Goal: Information Seeking & Learning: Learn about a topic

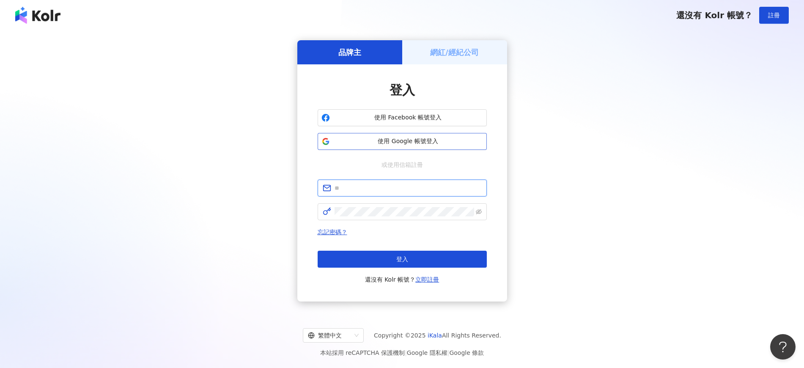
type input "**********"
click at [415, 139] on span "使用 Google 帳號登入" at bounding box center [408, 141] width 150 height 8
drag, startPoint x: 121, startPoint y: 268, endPoint x: 132, endPoint y: 258, distance: 14.7
click at [121, 268] on div "**********" at bounding box center [402, 170] width 784 height 267
click at [443, 258] on button "登入" at bounding box center [402, 259] width 169 height 17
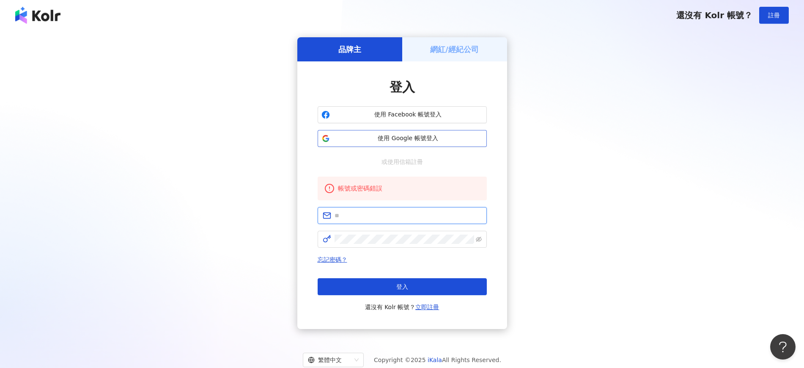
type input "**********"
click at [430, 136] on span "使用 Google 帳號登入" at bounding box center [408, 138] width 150 height 8
click at [429, 133] on button "使用 Google 帳號登入" at bounding box center [402, 138] width 169 height 17
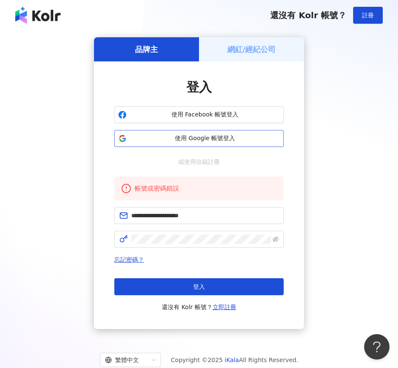
click at [220, 135] on span "使用 Google 帳號登入" at bounding box center [205, 138] width 150 height 8
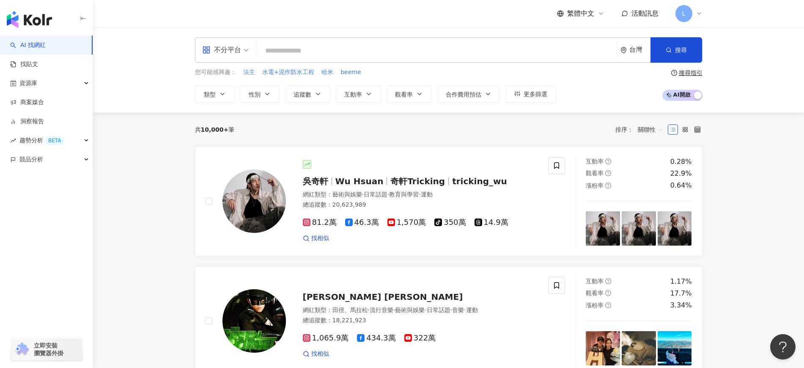
click at [375, 43] on input "search" at bounding box center [437, 51] width 353 height 16
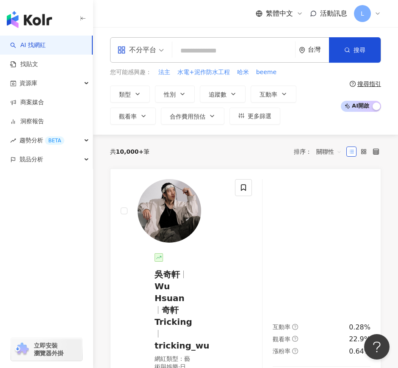
click at [211, 40] on div "不分平台 台灣 搜尋" at bounding box center [245, 49] width 271 height 25
click at [209, 50] on input "search" at bounding box center [234, 51] width 116 height 16
paste input "**********"
type input "**********"
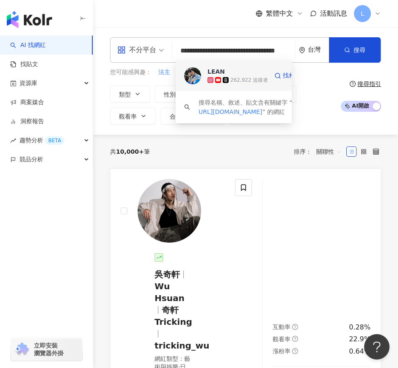
click at [231, 69] on span "LEAN" at bounding box center [228, 71] width 43 height 8
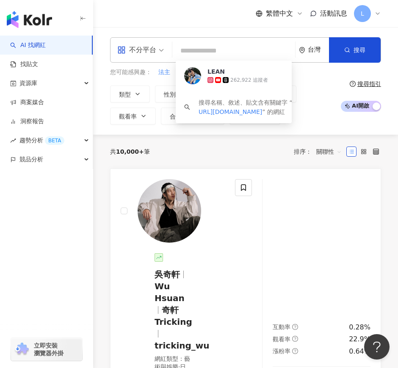
scroll to position [0, 0]
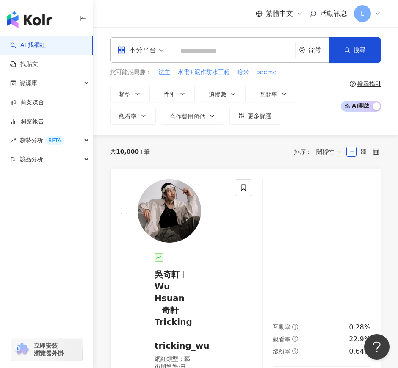
click at [225, 51] on input "search" at bounding box center [234, 51] width 116 height 16
paste input "**********"
type input "**********"
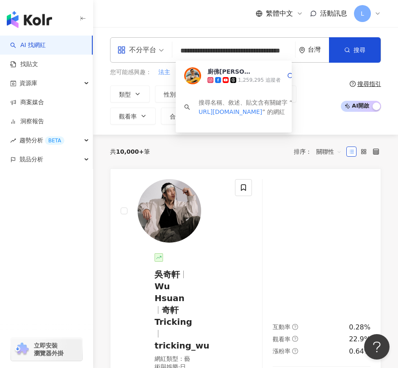
click at [214, 76] on div "1,259,295 追蹤者" at bounding box center [243, 80] width 73 height 8
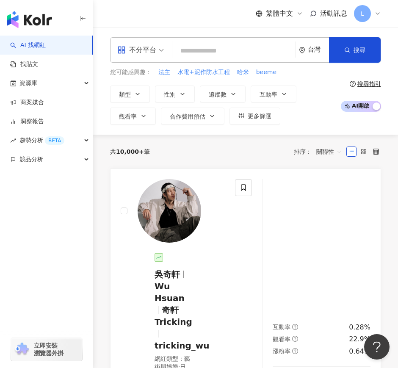
click at [190, 50] on input "search" at bounding box center [234, 51] width 116 height 16
paste input "**********"
type input "**********"
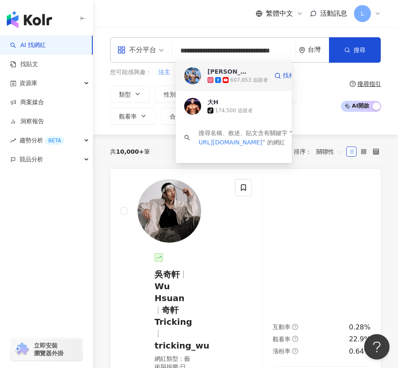
click at [246, 77] on div "607,853 追蹤者" at bounding box center [249, 80] width 38 height 7
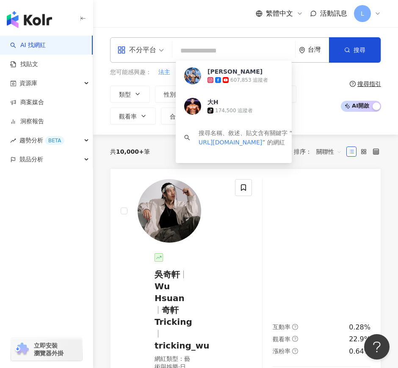
scroll to position [0, 0]
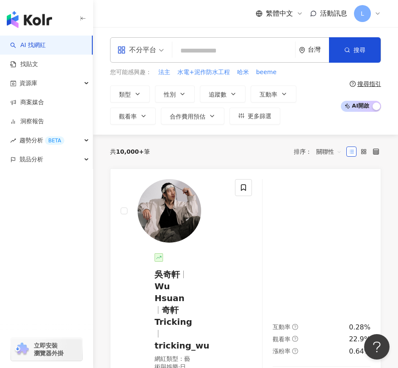
click at [223, 47] on input "search" at bounding box center [234, 51] width 116 height 16
paste input "**********"
type input "**********"
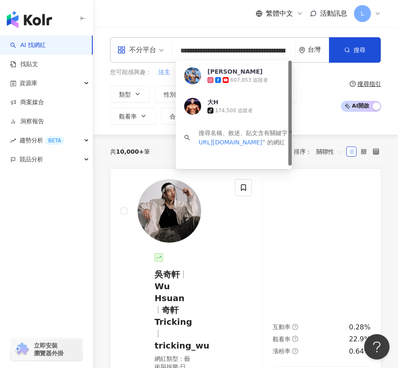
scroll to position [0, 101]
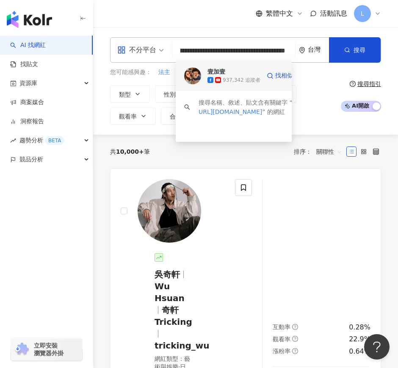
click at [224, 79] on div "937,342 追蹤者" at bounding box center [242, 80] width 38 height 7
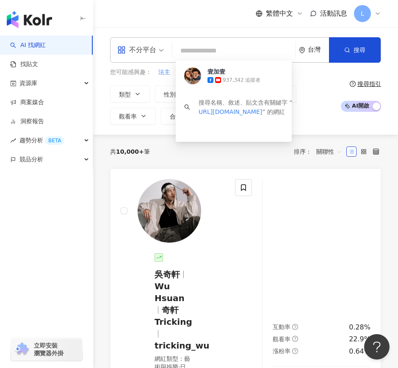
scroll to position [0, 0]
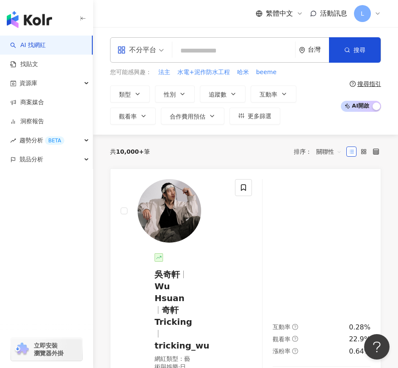
click at [190, 51] on input "search" at bounding box center [234, 51] width 116 height 16
paste input "**********"
type input "**********"
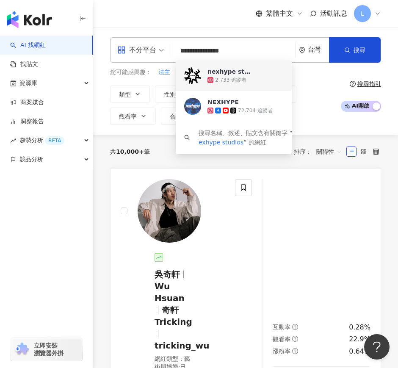
click at [230, 78] on div "2,733 追蹤者" at bounding box center [230, 80] width 31 height 7
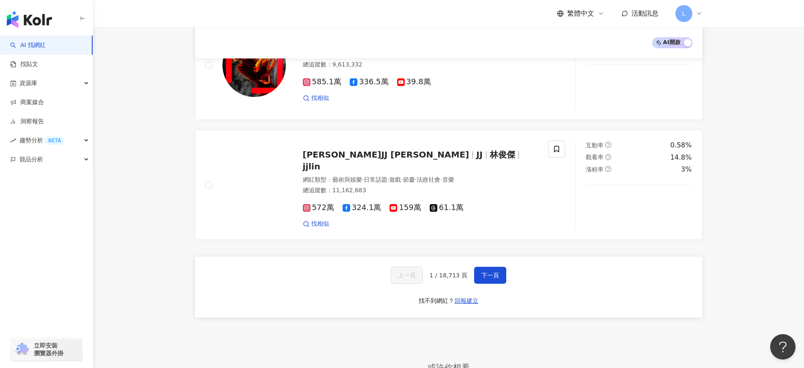
scroll to position [1346, 0]
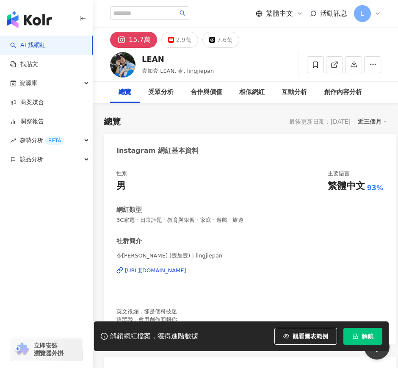
scroll to position [106, 0]
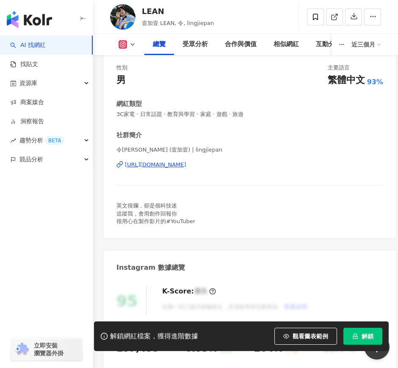
click at [363, 333] on span "解鎖" at bounding box center [367, 336] width 12 height 7
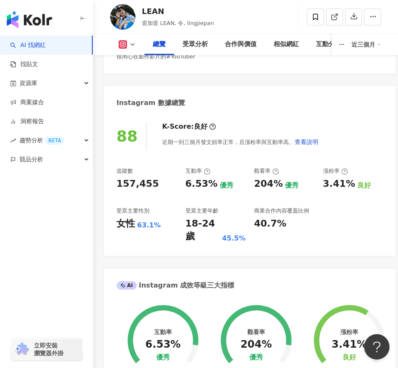
scroll to position [264, 0]
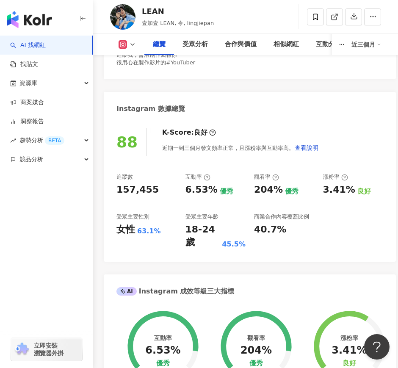
click at [128, 191] on div "157,455" at bounding box center [137, 189] width 42 height 13
copy div "157,455"
click at [128, 45] on button at bounding box center [127, 44] width 34 height 8
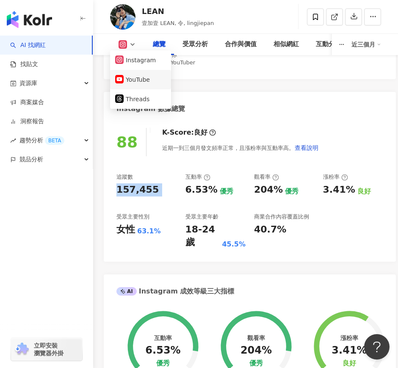
click at [140, 79] on button "YouTube" at bounding box center [140, 80] width 51 height 12
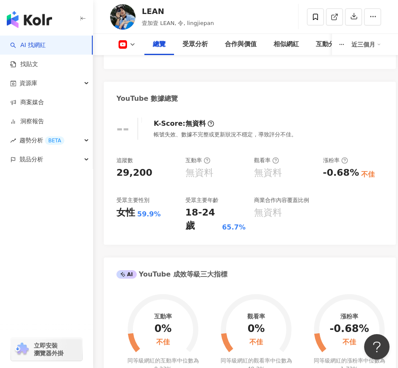
click at [267, 158] on div "觀看率" at bounding box center [266, 161] width 25 height 8
click at [124, 42] on icon at bounding box center [122, 44] width 8 height 8
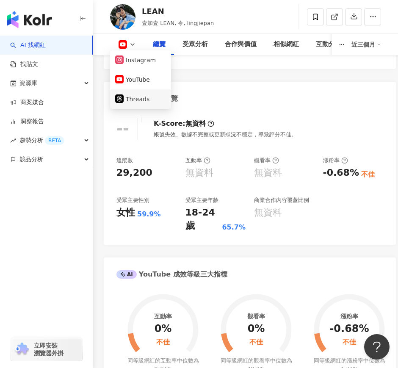
click at [147, 98] on button "Threads" at bounding box center [140, 99] width 51 height 12
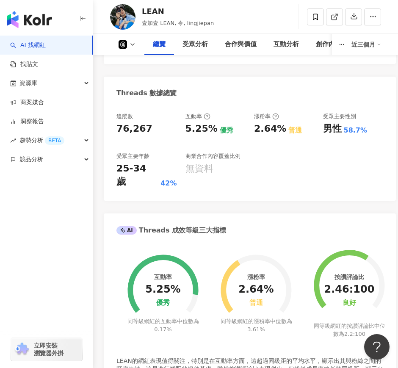
click at [135, 125] on div "76,267" at bounding box center [134, 128] width 36 height 13
click at [218, 146] on div "追蹤數 76,267 互動率 5.25% 優秀 漲粉率 2.64% 普通 受眾主要性別 男性 58.7% 受眾主要年齡 25-34 歲 42% 商業合作內容覆…" at bounding box center [249, 151] width 267 height 76
click at [132, 47] on icon at bounding box center [132, 44] width 7 height 7
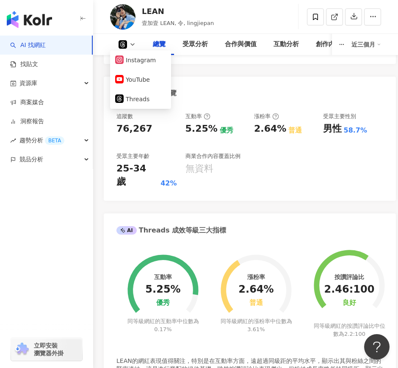
click at [132, 43] on icon at bounding box center [132, 44] width 7 height 7
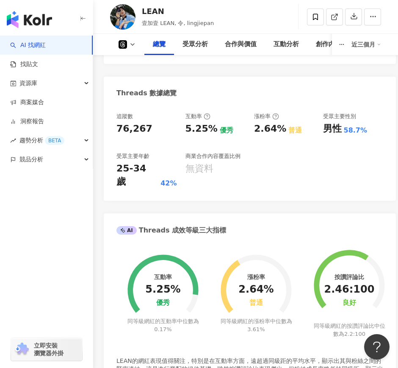
click at [132, 43] on icon at bounding box center [132, 44] width 7 height 7
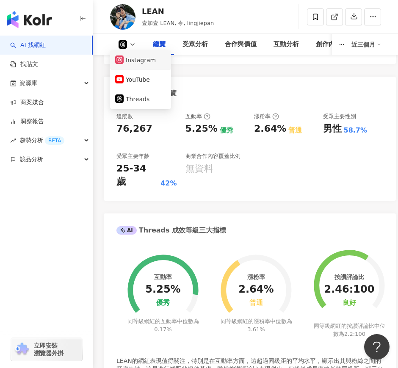
click at [140, 60] on button "Instagram" at bounding box center [140, 60] width 51 height 12
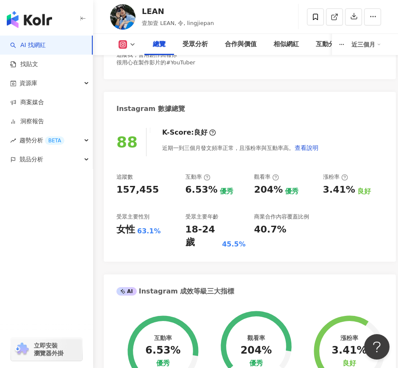
click at [213, 173] on div "追蹤數 157,455 互動率 6.53% 優秀 觀看率 204% 優秀 漲粉率 3.41% 良好 受眾主要性別 女性 63.1% 受眾主要年齡 18-24 …" at bounding box center [249, 211] width 267 height 76
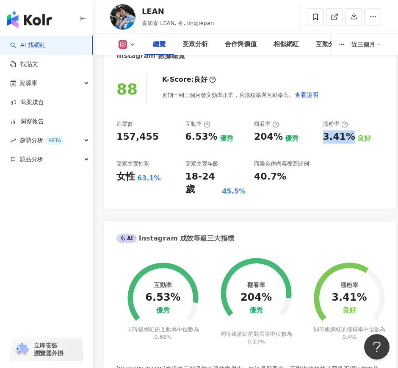
drag, startPoint x: 323, startPoint y: 135, endPoint x: 351, endPoint y: 136, distance: 27.5
click at [351, 136] on div "3.41%" at bounding box center [339, 136] width 32 height 13
copy div "3.41%"
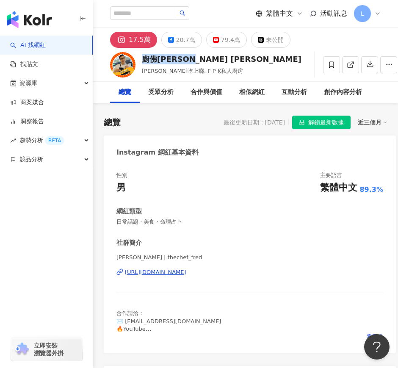
drag, startPoint x: 143, startPoint y: 59, endPoint x: 198, endPoint y: 59, distance: 55.0
click at [198, 59] on div "廚佛瑞德 Fred" at bounding box center [222, 59] width 160 height 11
copy div "廚佛瑞德 Fred"
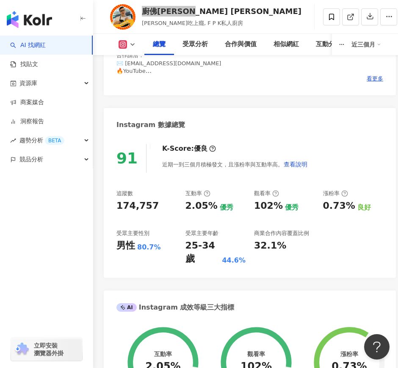
scroll to position [264, 0]
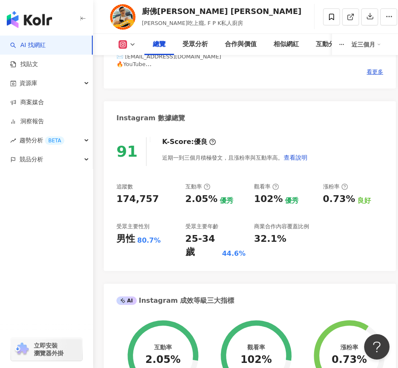
click at [145, 195] on div "174,757" at bounding box center [137, 199] width 42 height 13
copy div "174,757"
click at [135, 43] on icon at bounding box center [132, 44] width 7 height 7
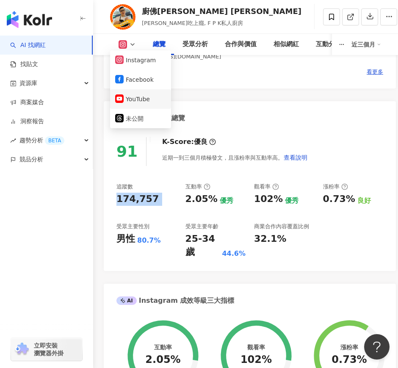
click at [145, 95] on button "YouTube" at bounding box center [140, 99] width 51 height 12
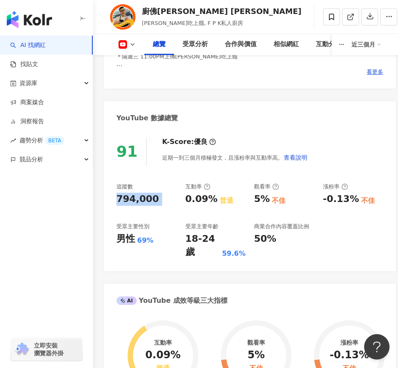
click at [130, 42] on icon at bounding box center [132, 44] width 7 height 7
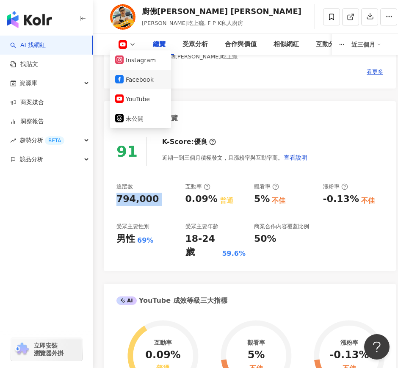
click at [146, 83] on button "Facebook" at bounding box center [140, 80] width 51 height 12
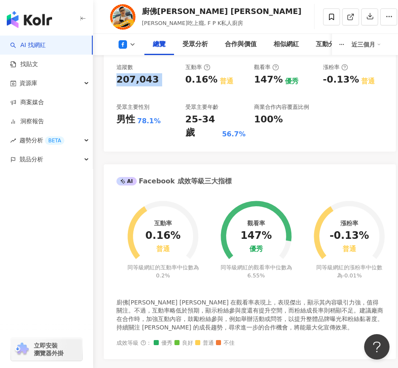
scroll to position [317, 0]
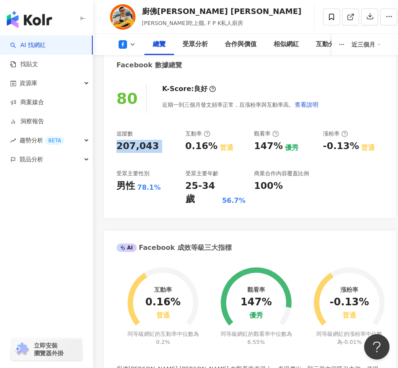
click at [133, 47] on icon at bounding box center [132, 44] width 7 height 7
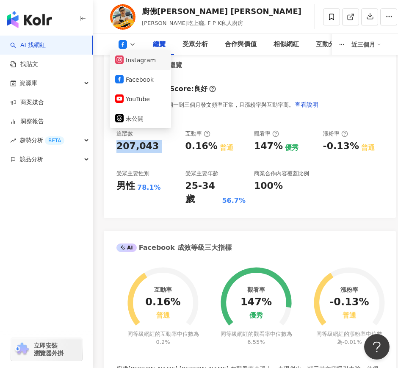
click at [144, 61] on button "Instagram" at bounding box center [140, 60] width 51 height 12
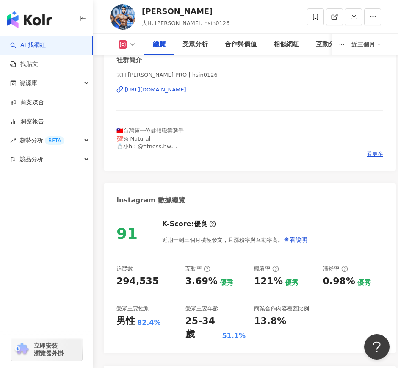
scroll to position [212, 0]
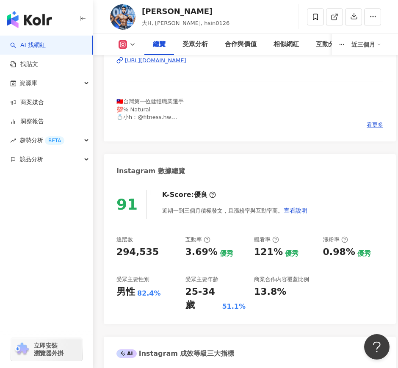
click at [140, 249] on div "294,535" at bounding box center [137, 251] width 42 height 13
copy div "294,535"
click at [129, 44] on icon at bounding box center [132, 44] width 7 height 7
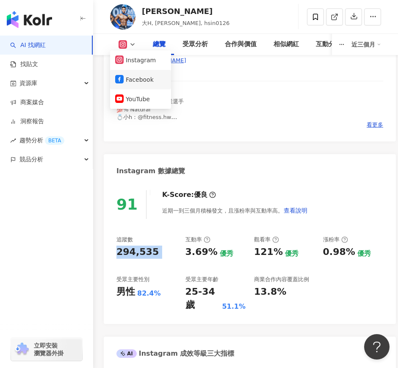
click at [140, 79] on button "Facebook" at bounding box center [140, 80] width 51 height 12
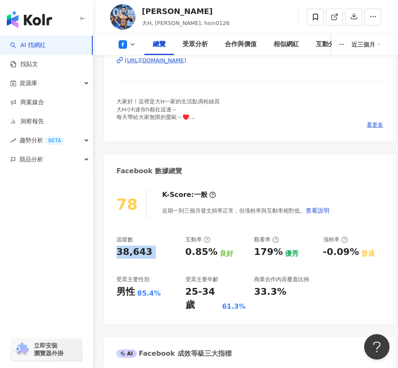
click at [132, 43] on icon at bounding box center [132, 44] width 7 height 7
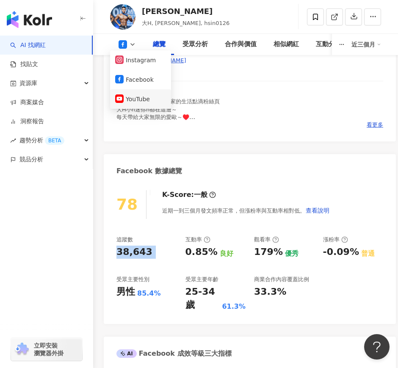
click at [145, 97] on button "YouTube" at bounding box center [140, 99] width 51 height 12
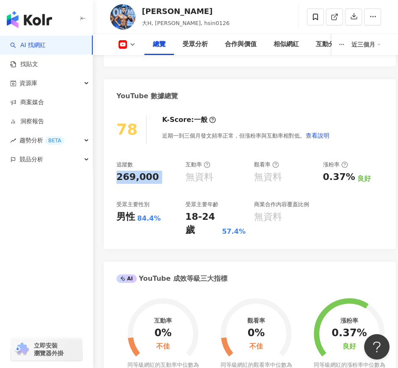
scroll to position [317, 0]
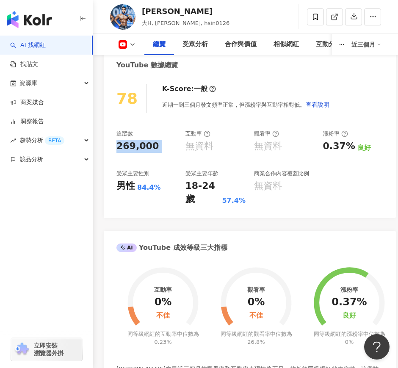
click at [134, 41] on icon at bounding box center [132, 44] width 7 height 7
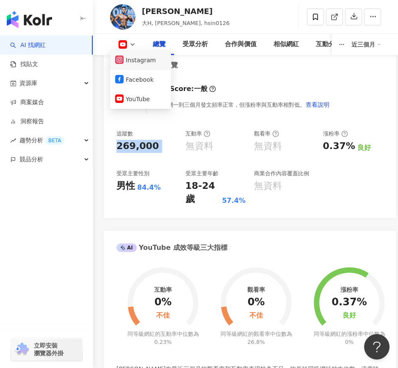
click at [133, 59] on button "Instagram" at bounding box center [140, 60] width 51 height 12
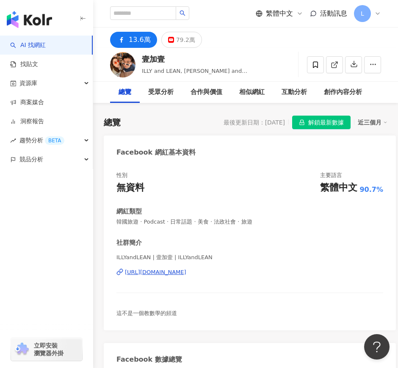
click at [182, 40] on div "79.2萬" at bounding box center [185, 40] width 19 height 12
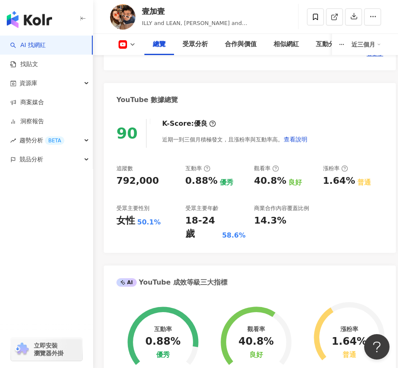
scroll to position [370, 0]
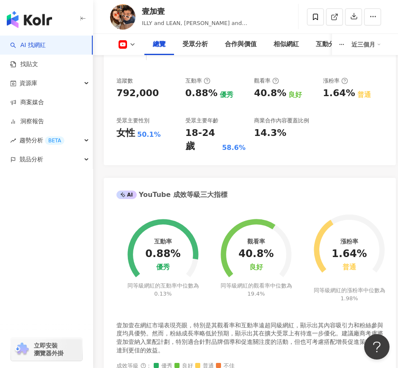
click at [131, 90] on div "792,000" at bounding box center [137, 93] width 42 height 13
copy div "792,000"
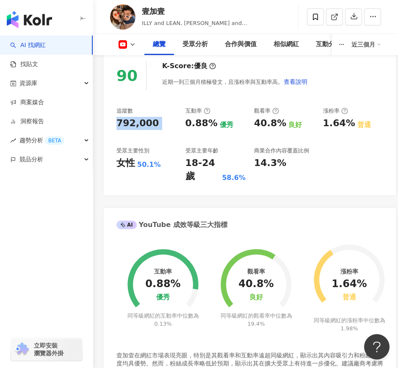
scroll to position [317, 0]
